Goal: Task Accomplishment & Management: Use online tool/utility

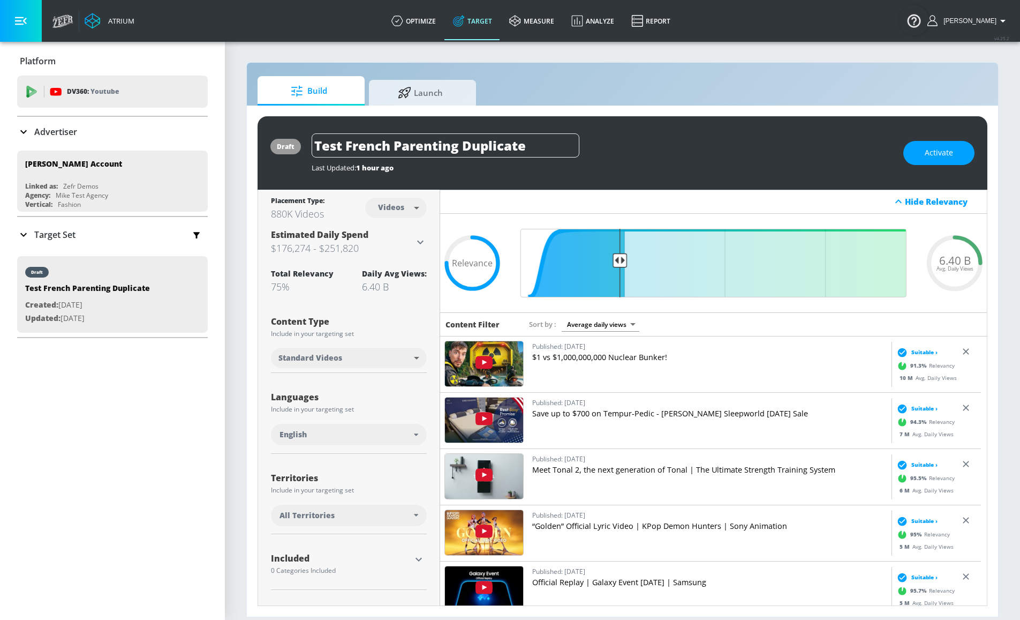
click at [418, 433] on div "English" at bounding box center [349, 434] width 156 height 21
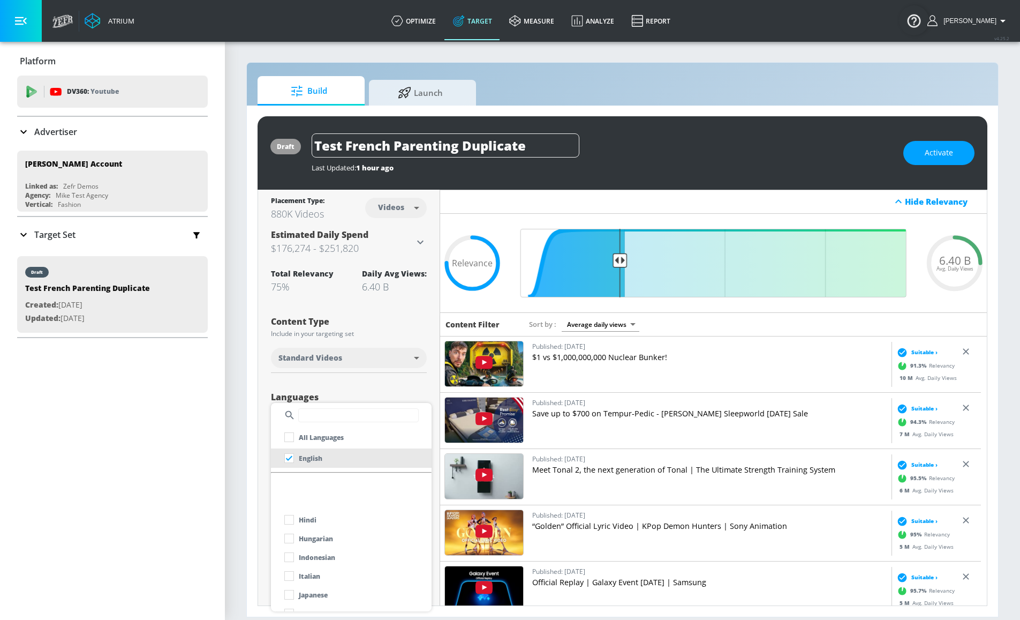
scroll to position [374, 0]
click at [331, 453] on li "Italian" at bounding box center [351, 506] width 161 height 19
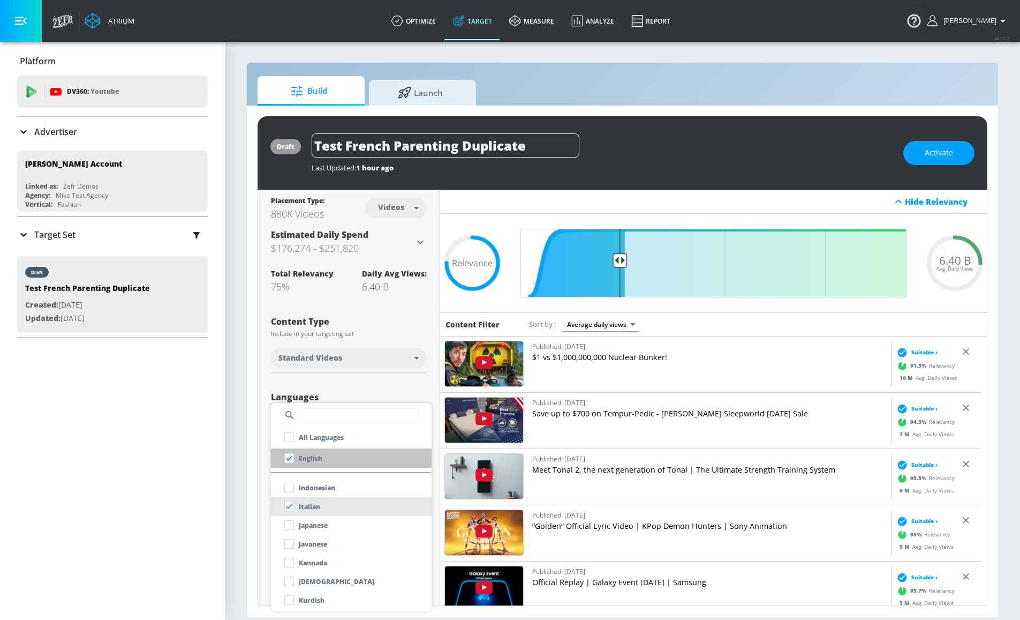
click at [329, 453] on li "English" at bounding box center [351, 457] width 161 height 19
checkbox input "false"
click at [367, 390] on div at bounding box center [510, 310] width 1020 height 620
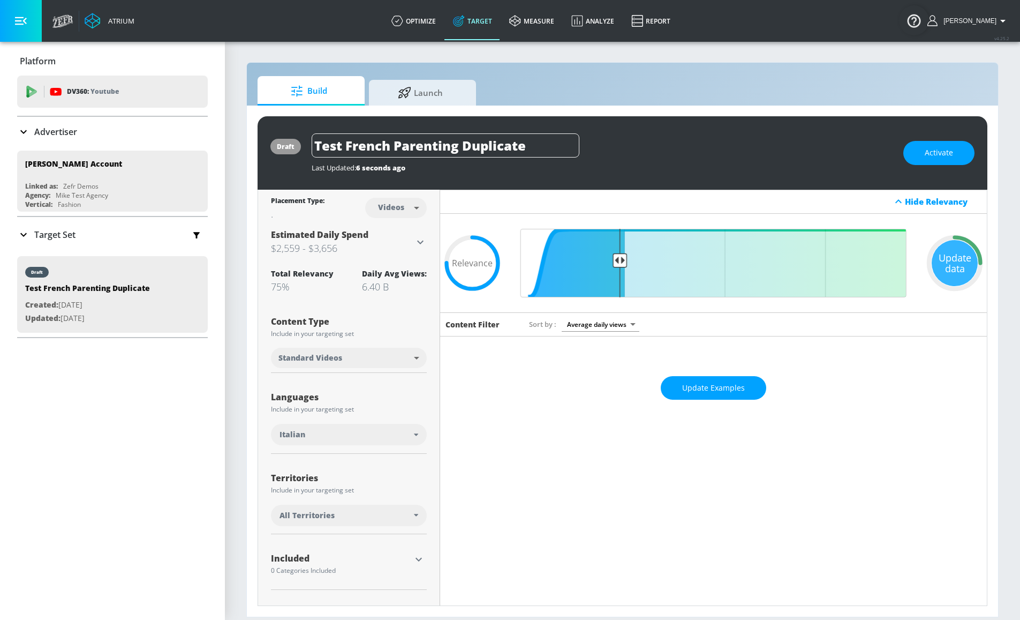
click at [396, 210] on body "Atrium optimize Target measure Analyze Report optimize Target measure Analyze R…" at bounding box center [510, 310] width 1020 height 620
click at [389, 232] on div "Channels" at bounding box center [394, 230] width 39 height 11
type input "channels"
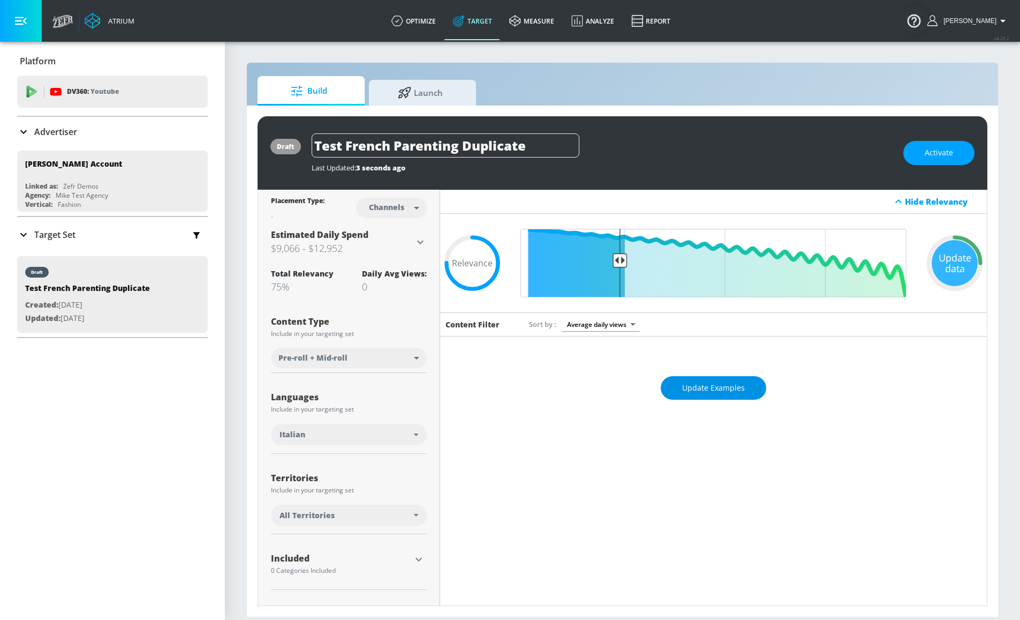
click at [699, 392] on span "Update Examples" at bounding box center [713, 387] width 63 height 13
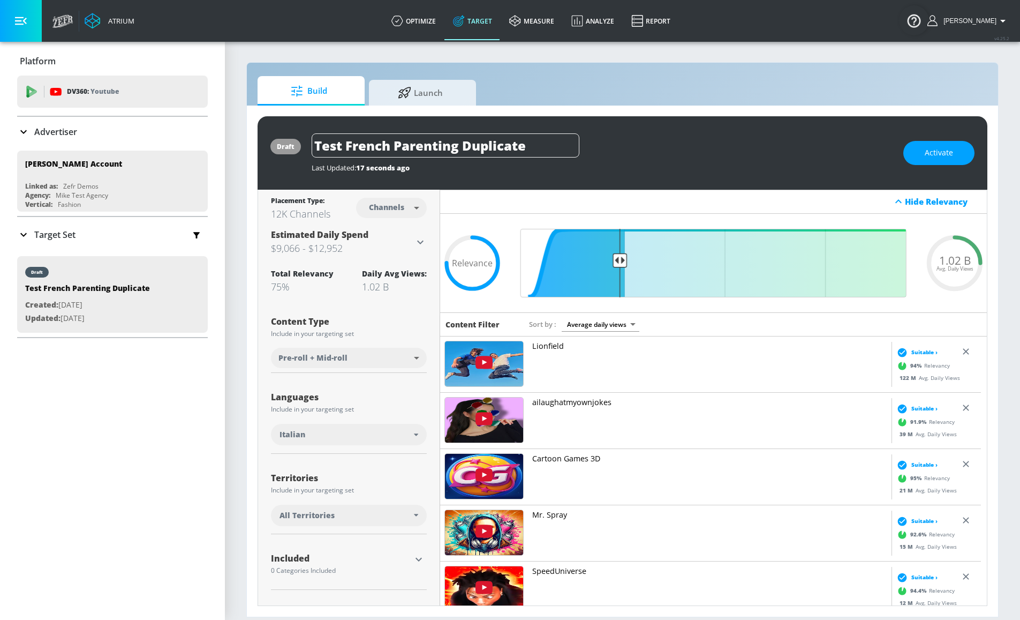
scroll to position [162, 0]
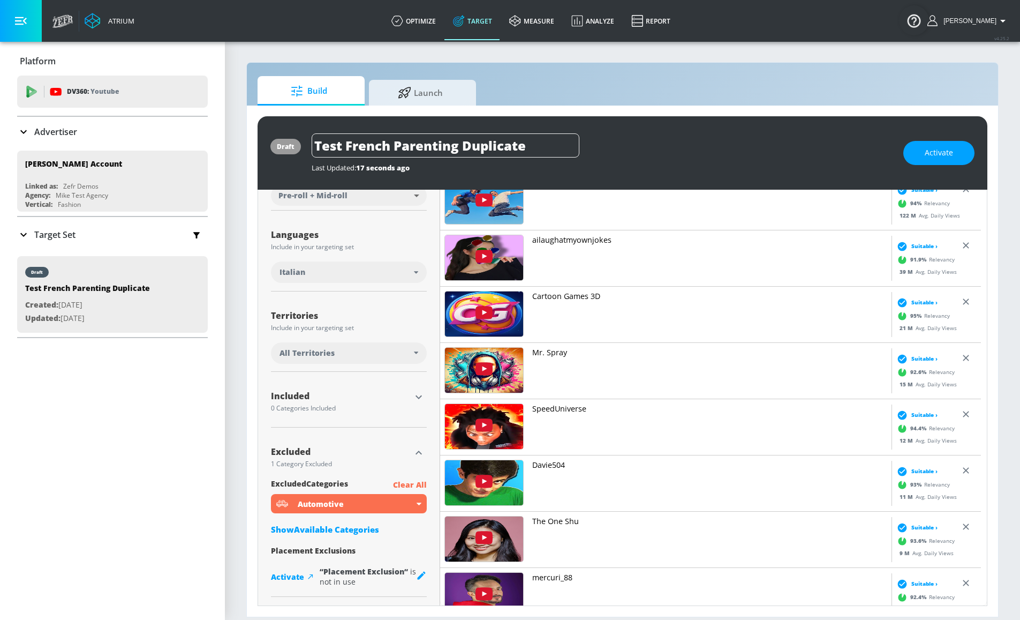
click at [417, 453] on p "Clear All" at bounding box center [410, 484] width 34 height 13
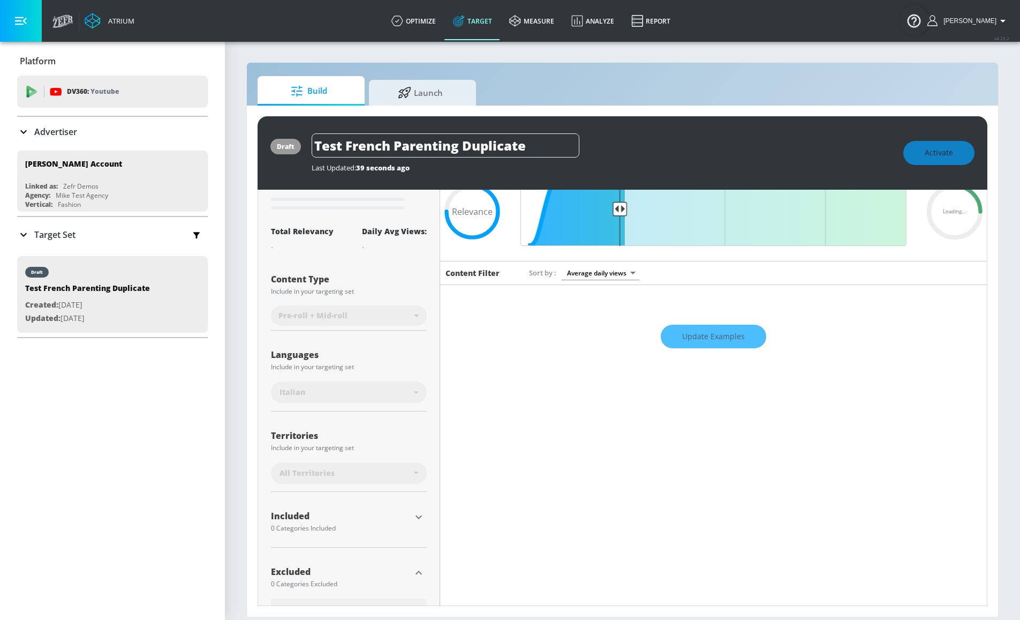
scroll to position [0, 0]
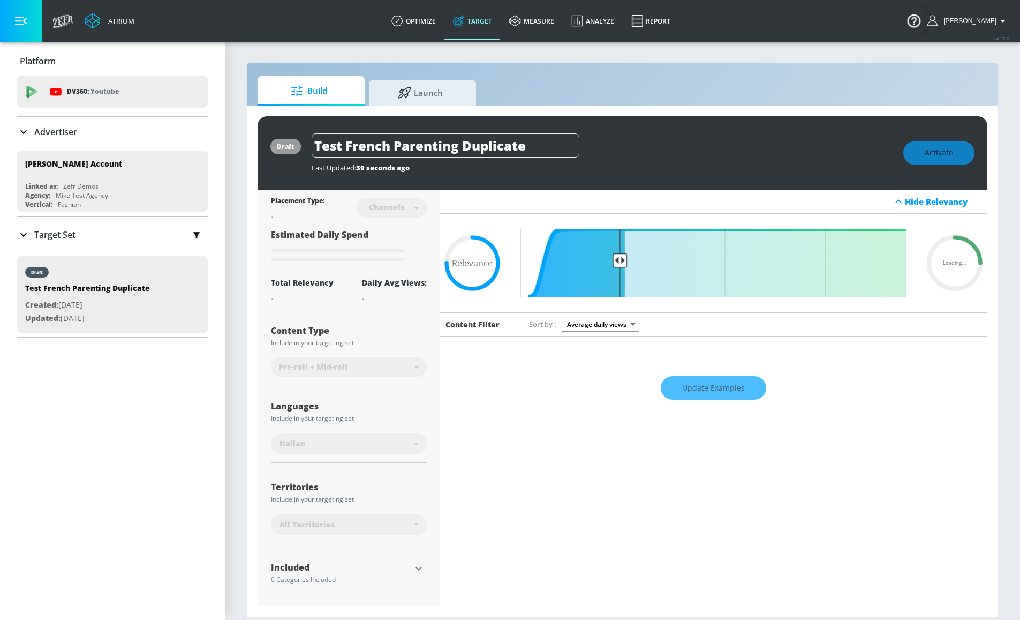
click at [696, 388] on div "Update Examples" at bounding box center [713, 387] width 547 height 37
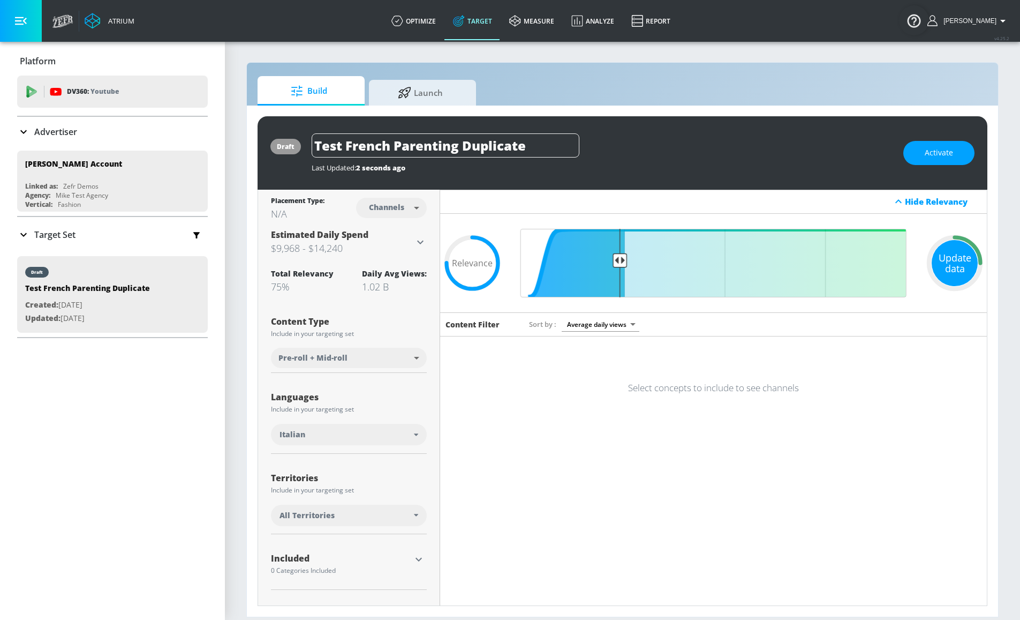
click at [951, 261] on div "Update data" at bounding box center [955, 263] width 46 height 46
